Goal: Information Seeking & Learning: Learn about a topic

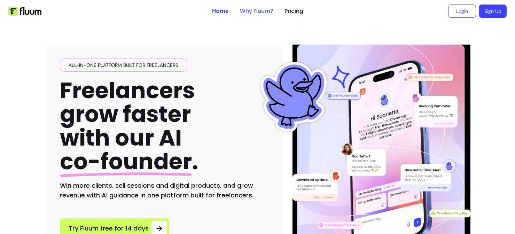
click at [267, 10] on link "Why Fluum?" at bounding box center [256, 11] width 33 height 8
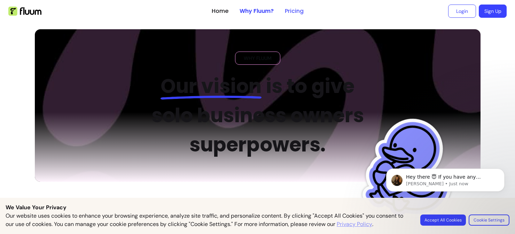
click at [298, 11] on link "Pricing" at bounding box center [294, 11] width 19 height 8
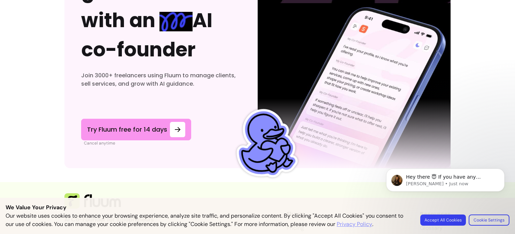
scroll to position [2285, 0]
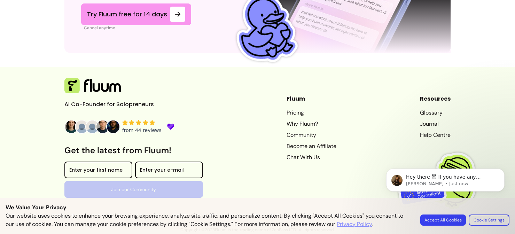
click at [295, 124] on link "Why Fluum?" at bounding box center [311, 124] width 50 height 8
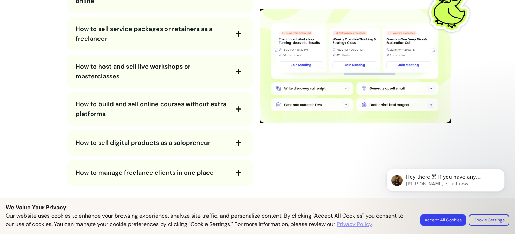
scroll to position [1342, 0]
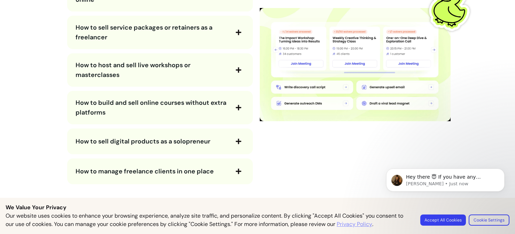
click at [503, 222] on body "Hey there 😇 If you have any question about what you can do with Fluum, I'm here…" at bounding box center [445, 192] width 134 height 71
click at [499, 219] on body "Hey there 😇 If you have any question about what you can do with Fluum, I'm here…" at bounding box center [445, 192] width 134 height 71
